Goal: Communication & Community: Answer question/provide support

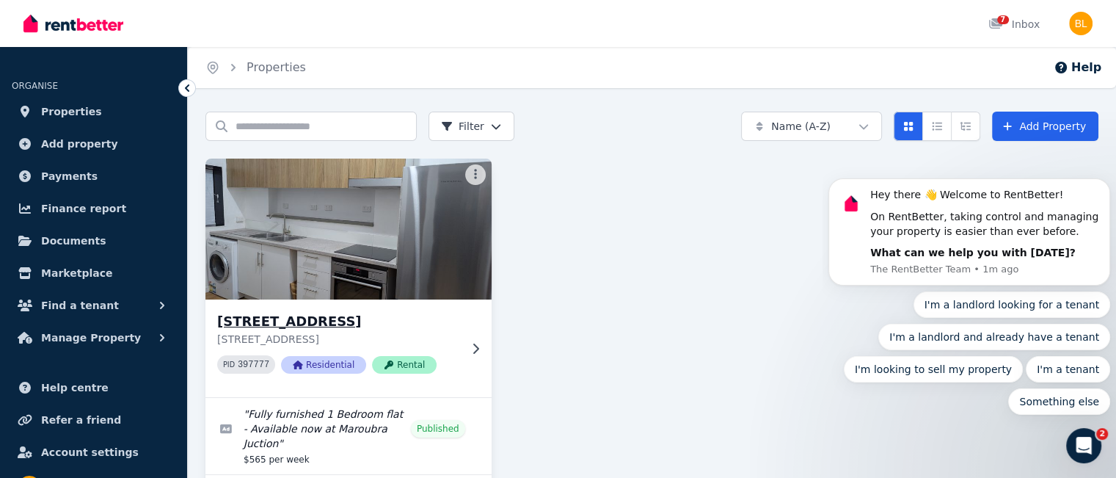
click at [324, 246] on img at bounding box center [348, 229] width 300 height 148
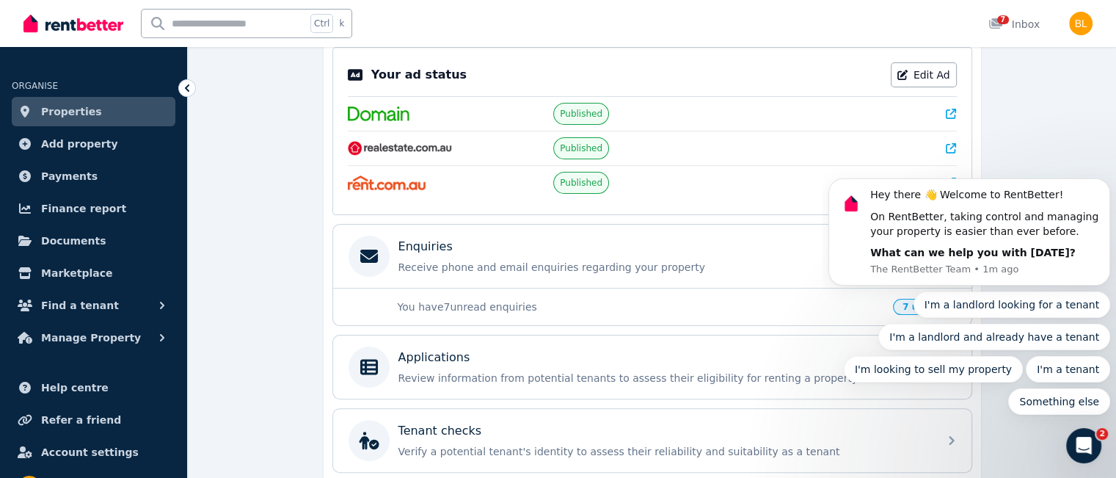
scroll to position [292, 0]
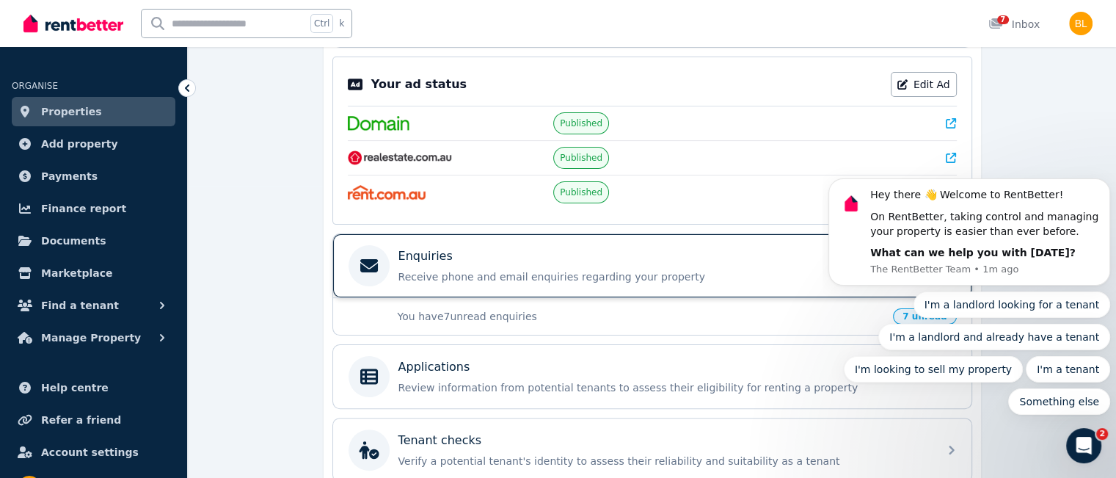
click at [492, 269] on p "Receive phone and email enquiries regarding your property" at bounding box center [663, 276] width 531 height 15
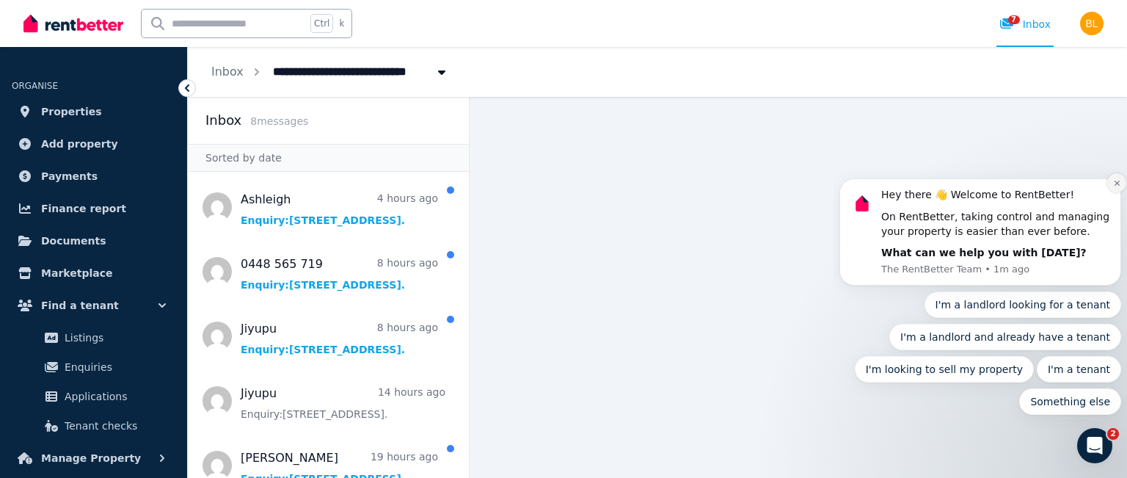
click at [1119, 183] on icon "Dismiss notification" at bounding box center [1117, 183] width 8 height 8
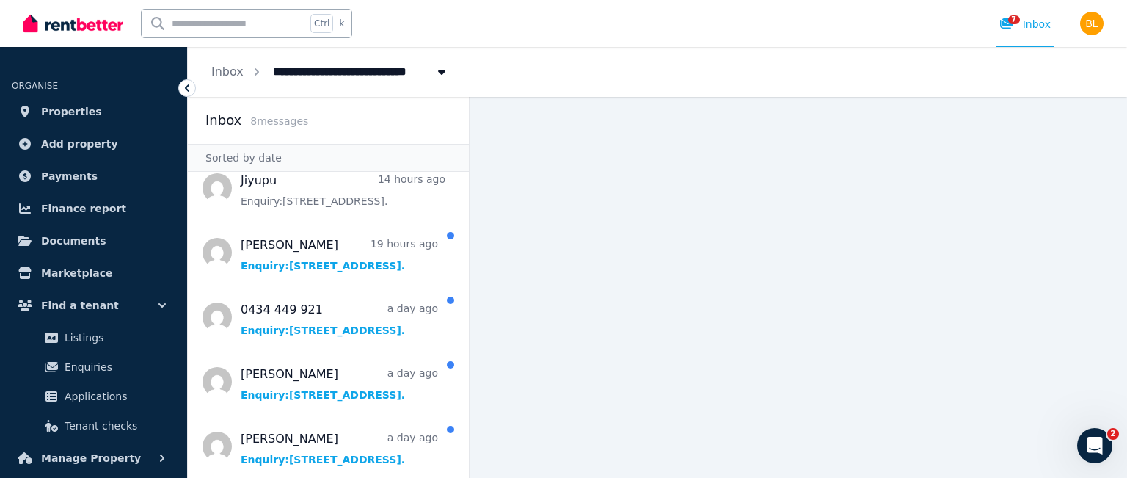
scroll to position [216, 0]
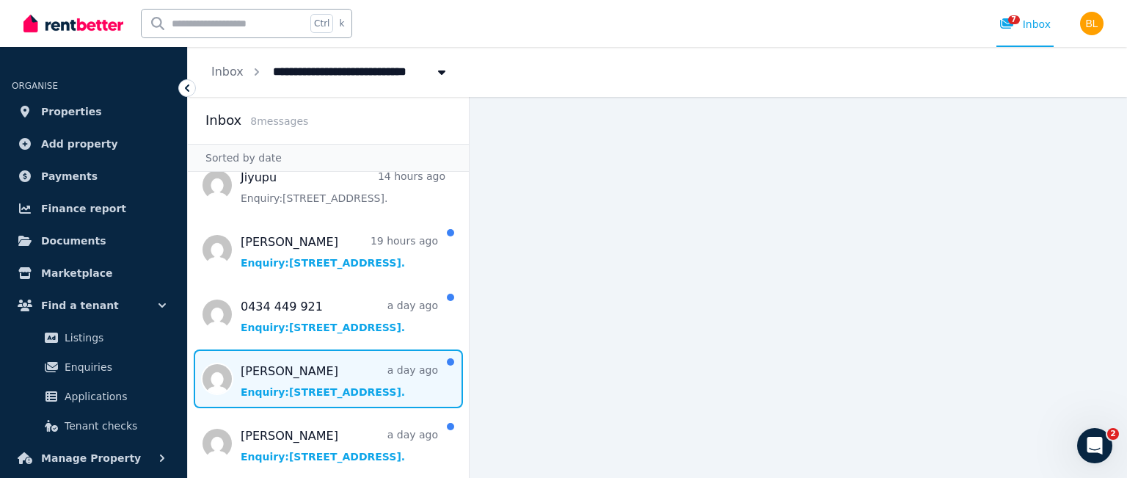
click at [291, 371] on span "Message list" at bounding box center [328, 378] width 281 height 59
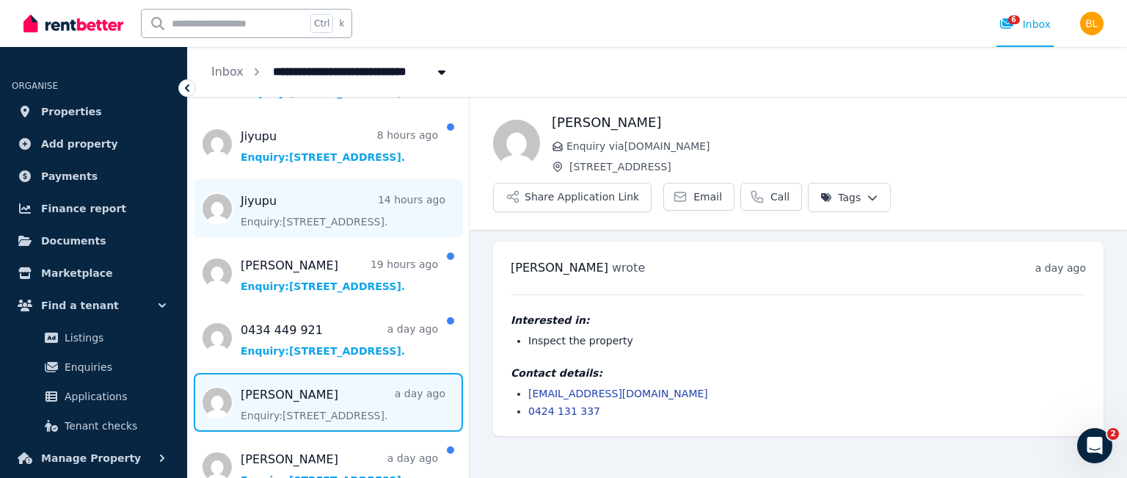
scroll to position [216, 0]
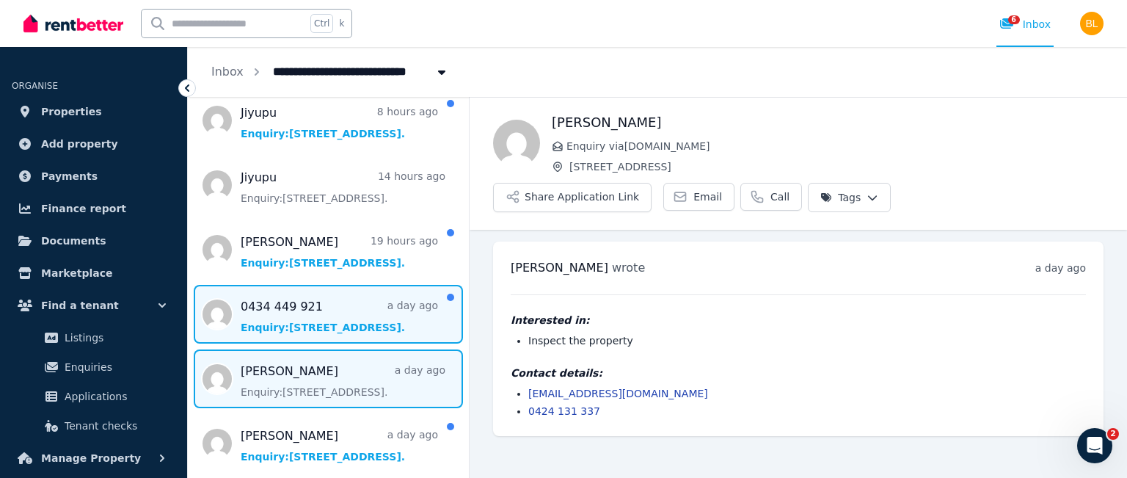
click at [286, 317] on span "Message list" at bounding box center [328, 314] width 281 height 59
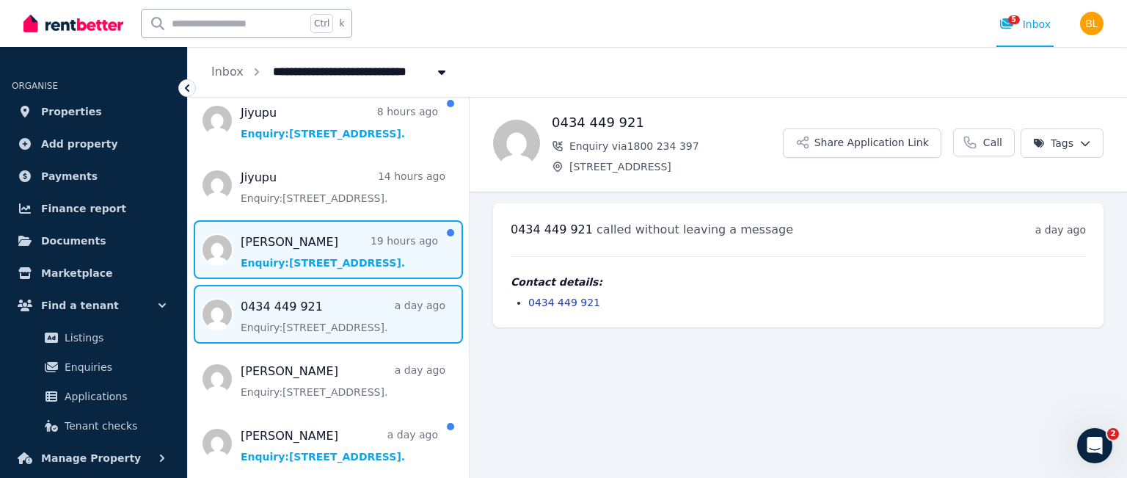
click at [288, 257] on span "Message list" at bounding box center [328, 249] width 281 height 59
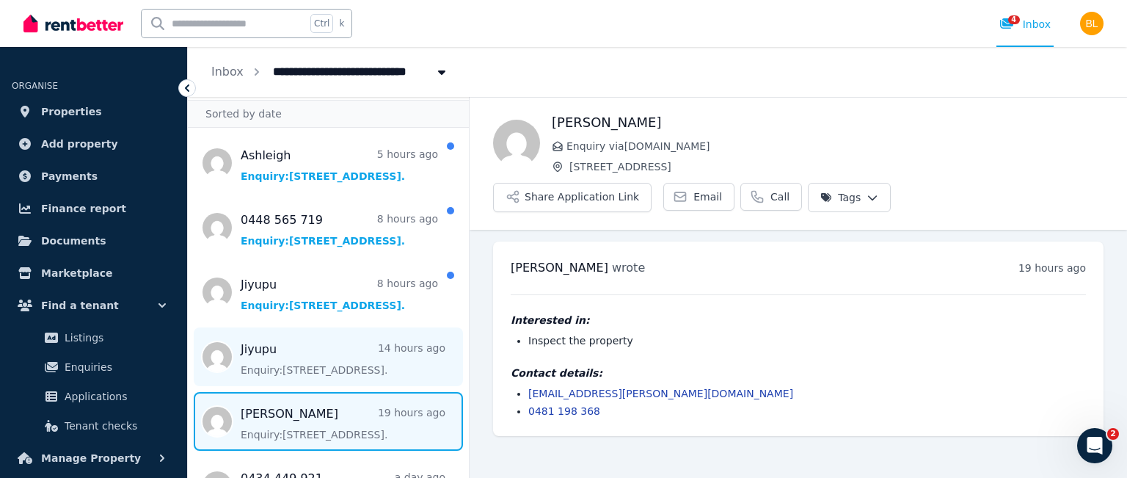
scroll to position [21, 0]
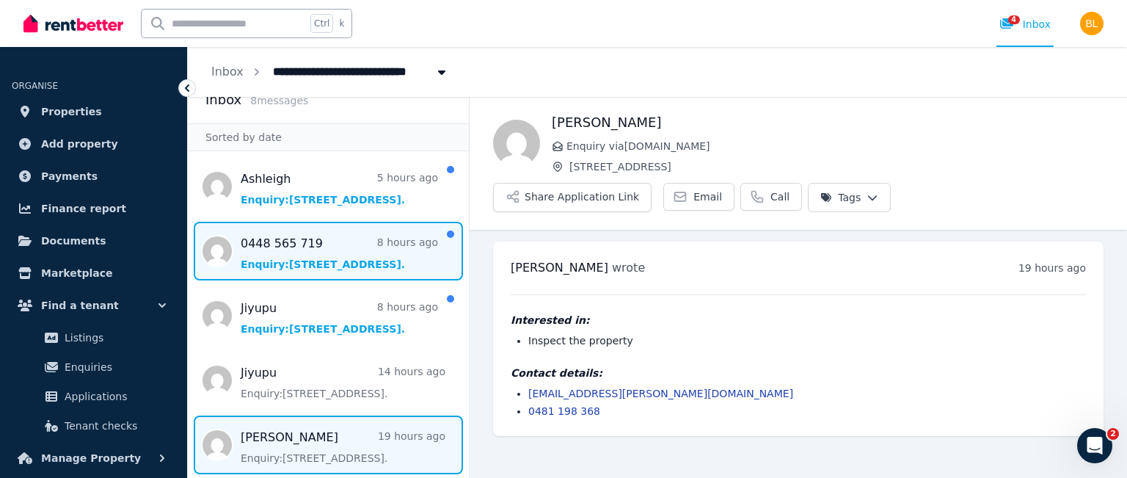
click at [300, 260] on span "Message list" at bounding box center [328, 251] width 281 height 59
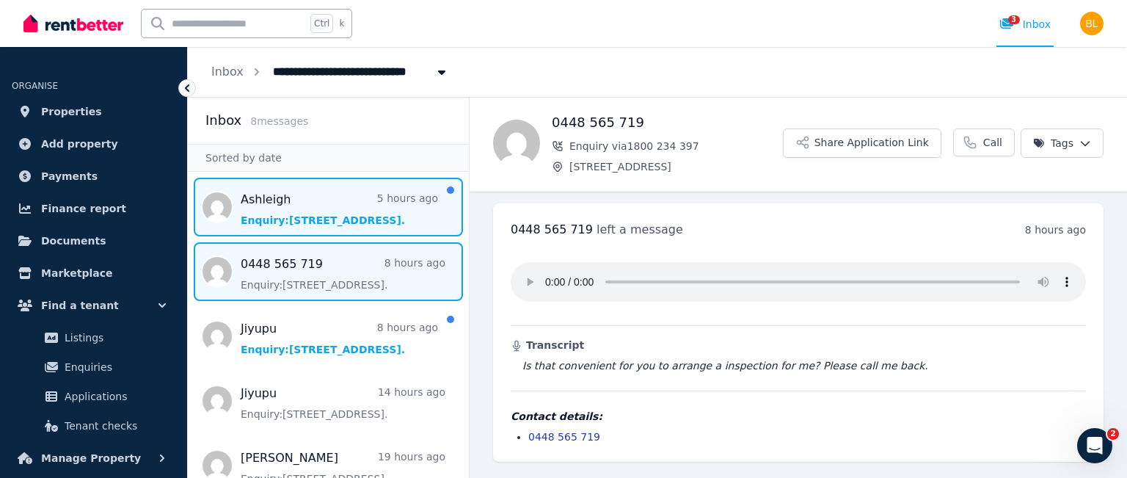
click at [305, 209] on span "Message list" at bounding box center [328, 207] width 281 height 59
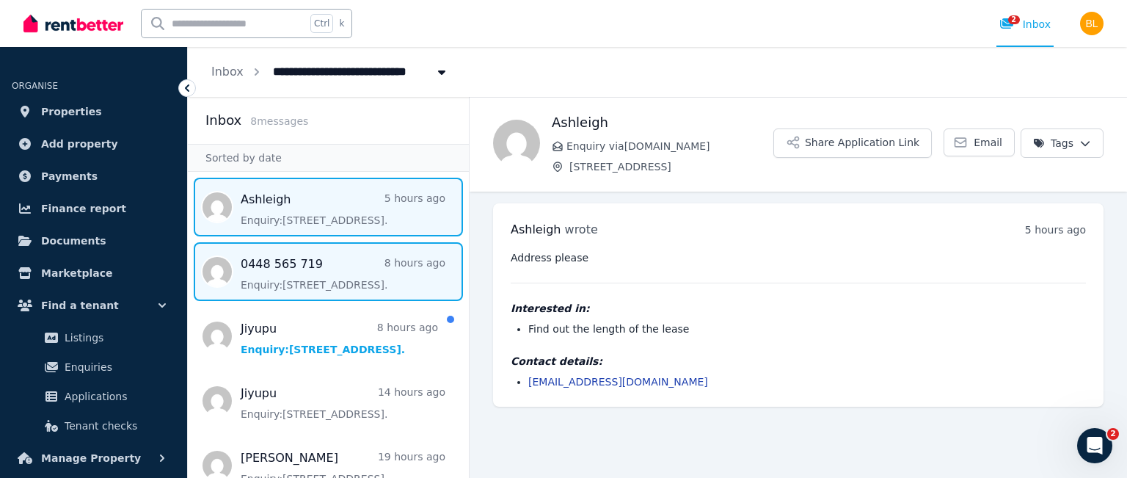
click at [307, 271] on span "Message list" at bounding box center [328, 271] width 281 height 59
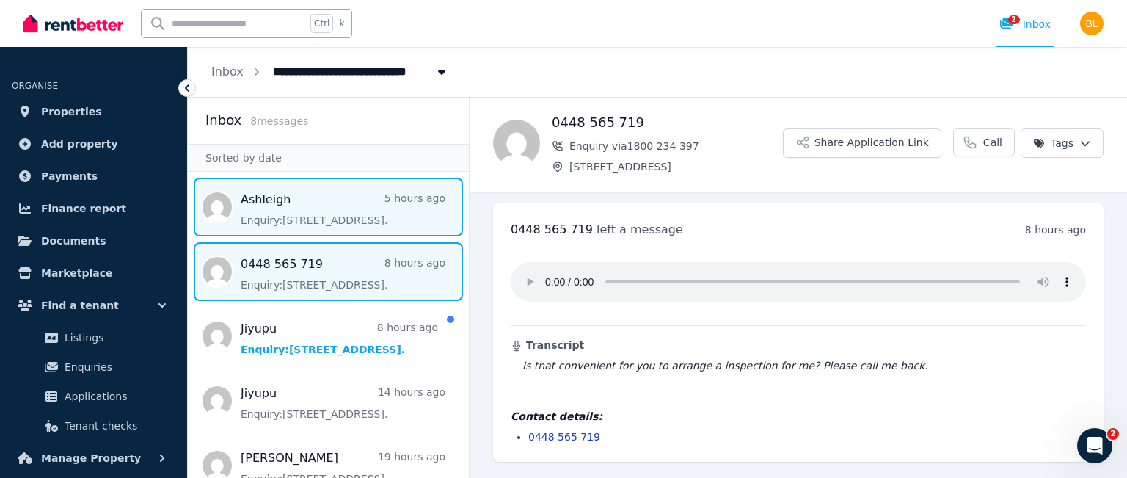
click at [317, 210] on span "Message list" at bounding box center [328, 207] width 281 height 59
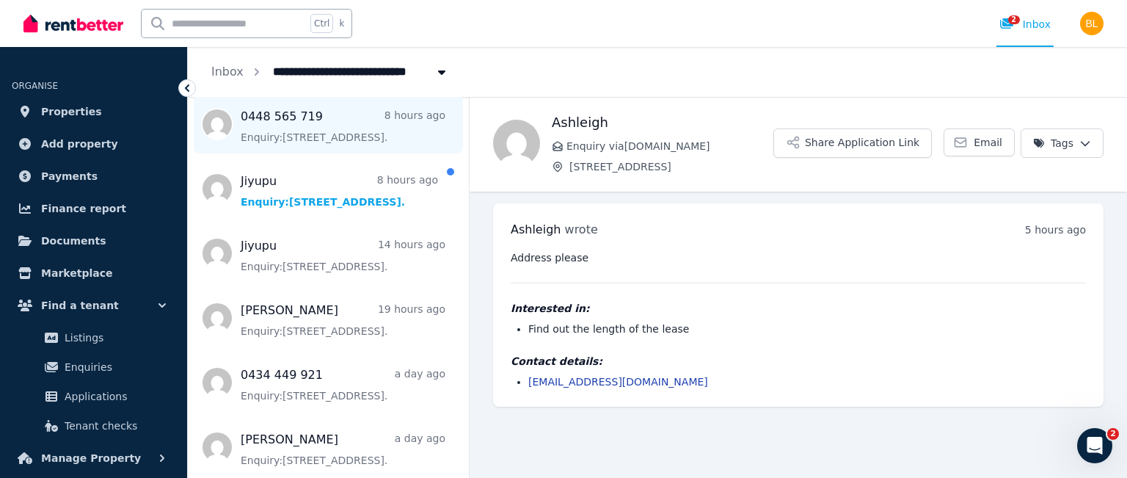
scroll to position [215, 0]
